Goal: Transaction & Acquisition: Purchase product/service

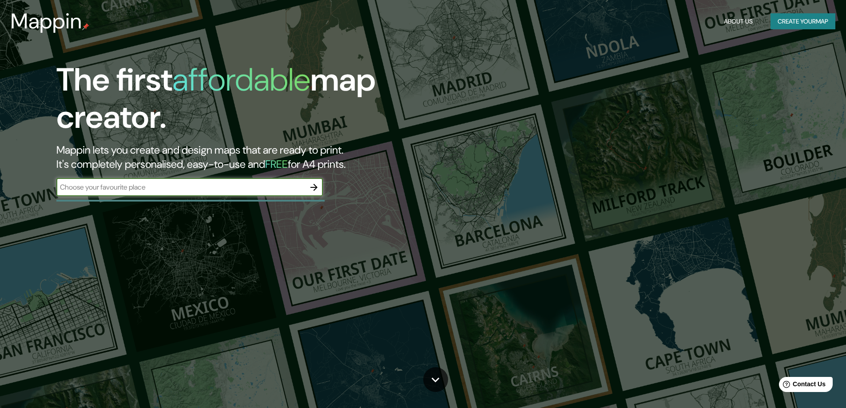
click at [233, 191] on input "text" at bounding box center [180, 187] width 249 height 10
click at [278, 188] on input "text" at bounding box center [180, 187] width 249 height 10
click at [309, 188] on icon "button" at bounding box center [314, 187] width 11 height 11
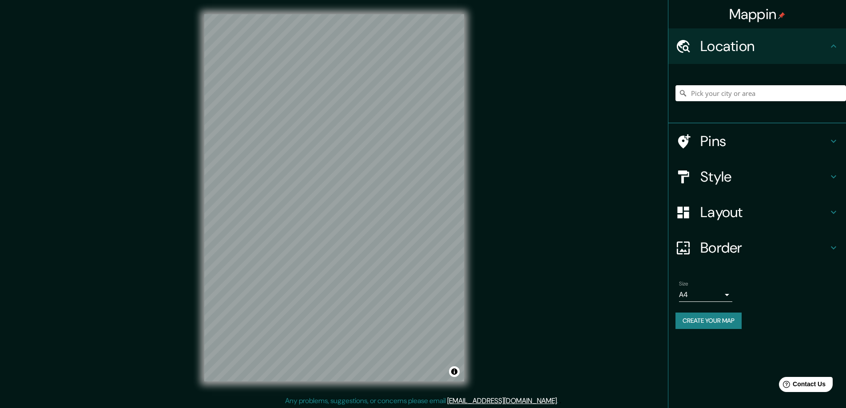
click at [825, 212] on h4 "Layout" at bounding box center [764, 212] width 128 height 18
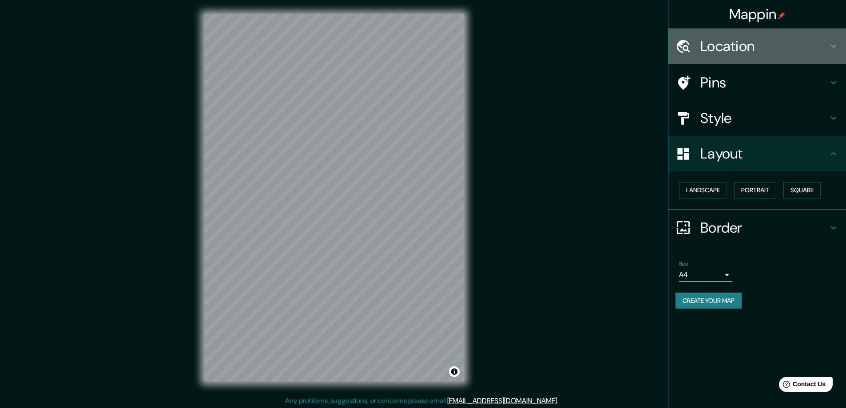
click at [796, 49] on h4 "Location" at bounding box center [764, 46] width 128 height 18
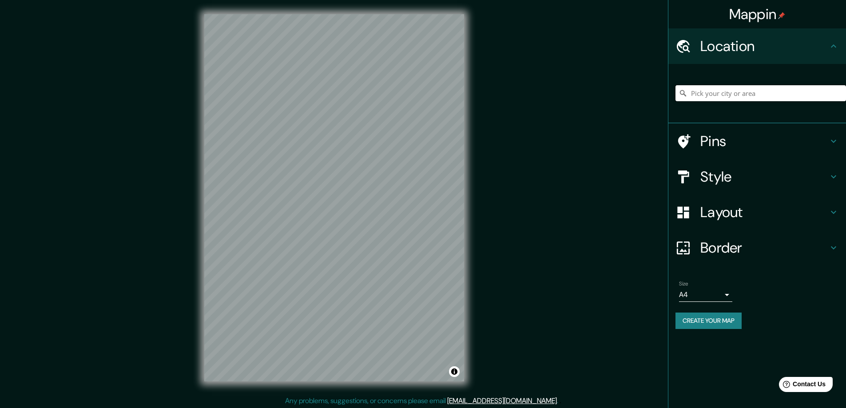
click at [724, 92] on input "Pick your city or area" at bounding box center [760, 93] width 170 height 16
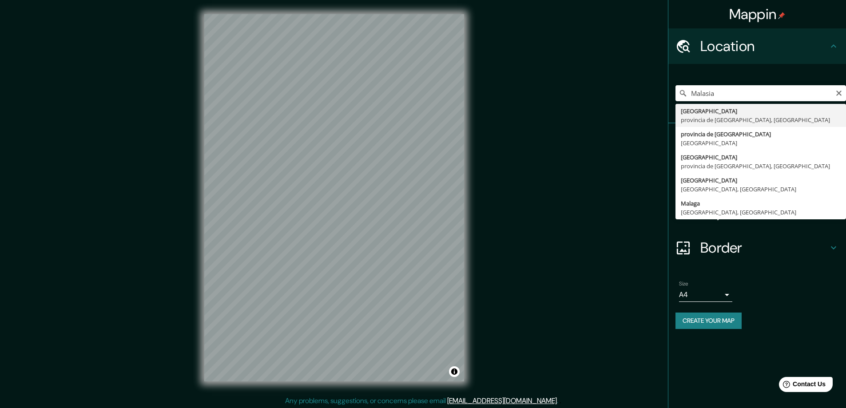
type input "[GEOGRAPHIC_DATA], [GEOGRAPHIC_DATA], [GEOGRAPHIC_DATA]"
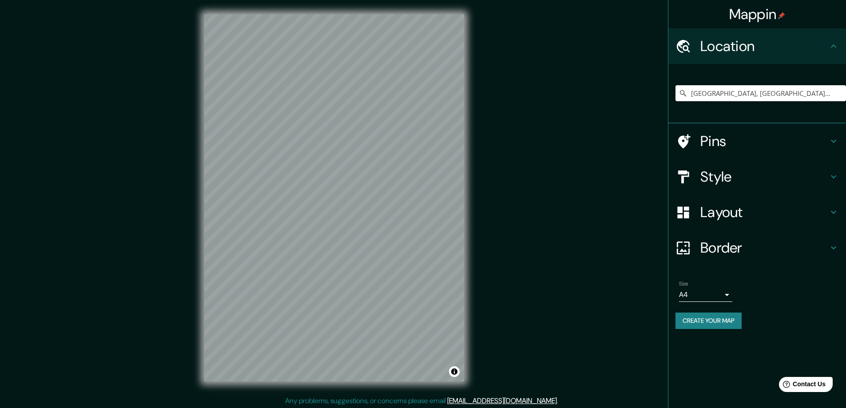
click at [789, 179] on h4 "Style" at bounding box center [764, 177] width 128 height 18
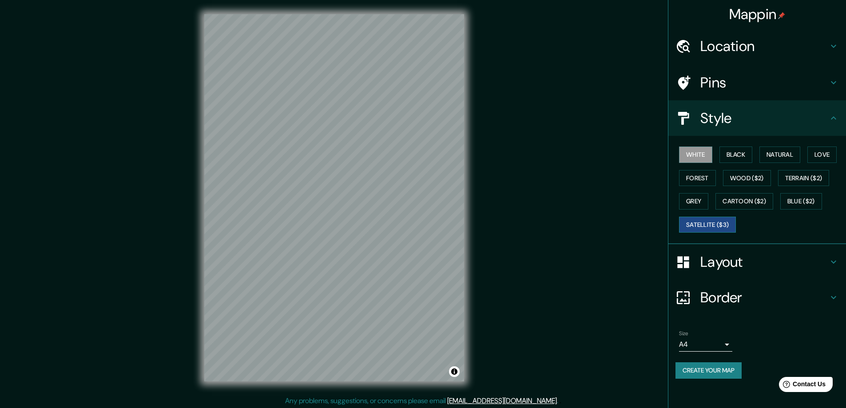
click at [716, 225] on button "Satellite ($3)" at bounding box center [707, 225] width 57 height 16
click at [476, 222] on div "© Mapbox © OpenStreetMap Improve this map © Maxar" at bounding box center [334, 198] width 288 height 396
click at [753, 81] on h4 "Pins" at bounding box center [764, 83] width 128 height 18
